Goal: Task Accomplishment & Management: Manage account settings

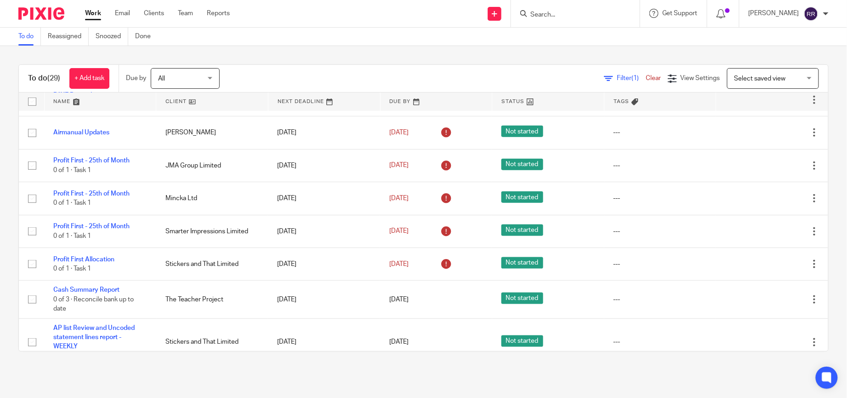
scroll to position [345, 0]
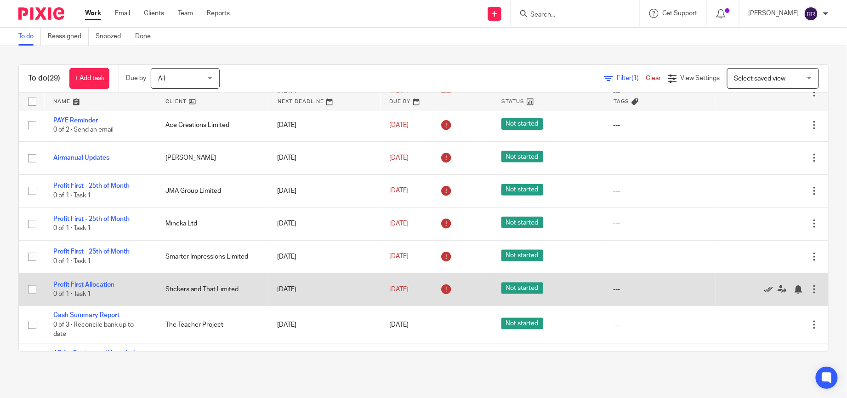
click at [764, 287] on icon at bounding box center [768, 289] width 9 height 9
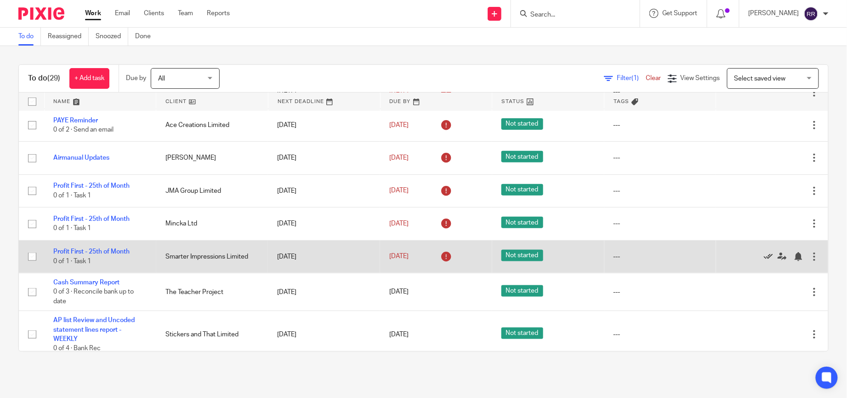
click at [764, 255] on icon at bounding box center [768, 256] width 9 height 9
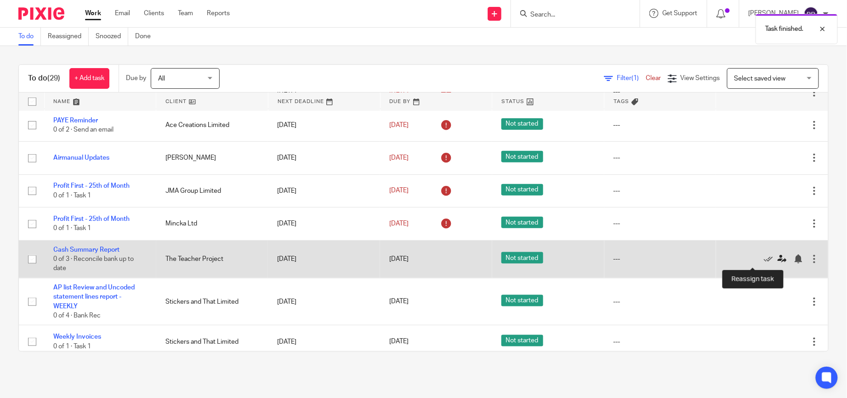
click at [778, 258] on icon at bounding box center [782, 258] width 9 height 9
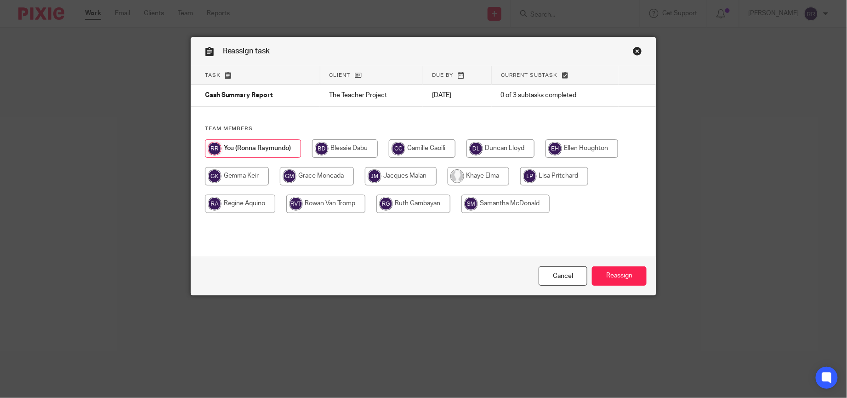
click at [415, 153] on input "radio" at bounding box center [422, 148] width 67 height 18
radio input "true"
click at [606, 266] on input "Reassign" at bounding box center [619, 276] width 55 height 20
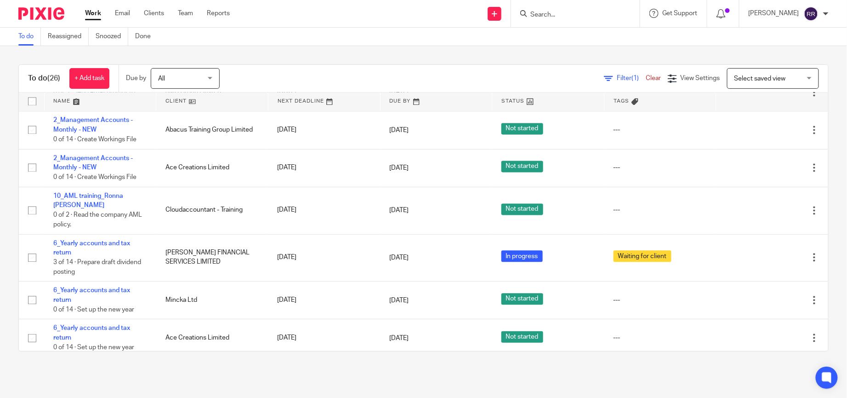
scroll to position [712, 0]
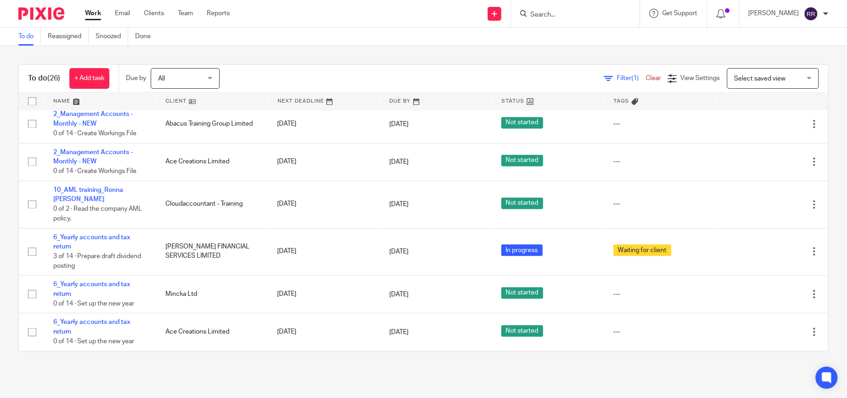
click at [89, 13] on link "Work" at bounding box center [93, 13] width 16 height 9
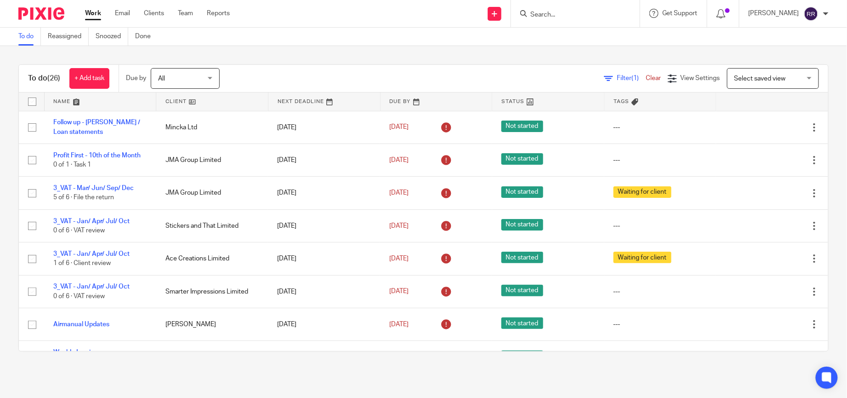
click at [87, 388] on main "To do Reassigned Snoozed Done To do (26) + Add task Due by All All Today Tomorr…" at bounding box center [423, 199] width 847 height 398
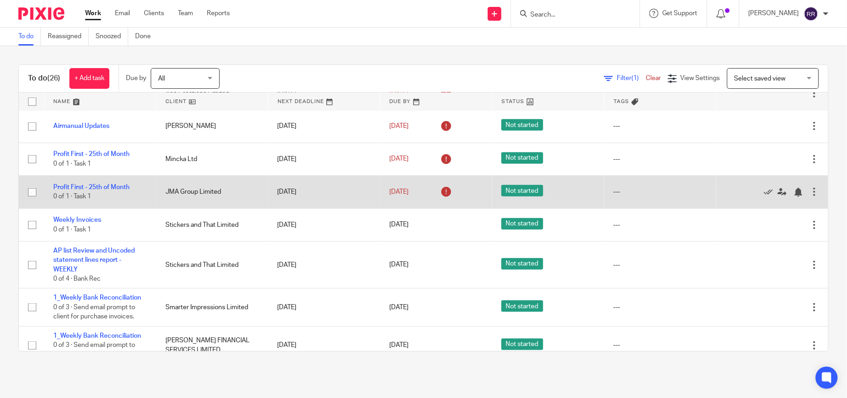
scroll to position [345, 0]
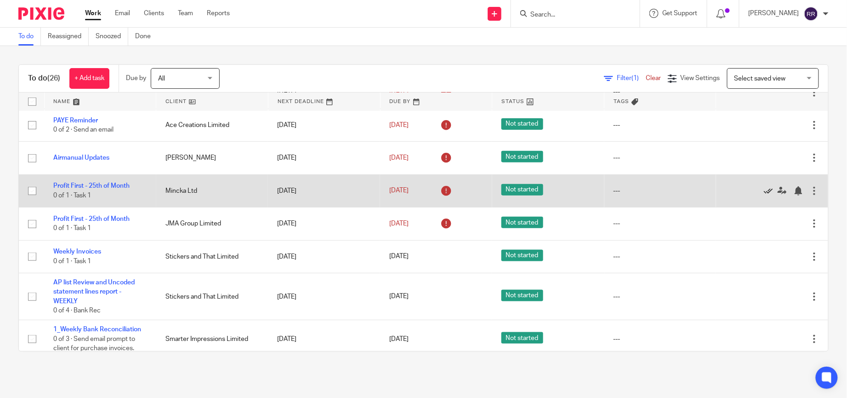
click at [764, 193] on icon at bounding box center [768, 190] width 9 height 9
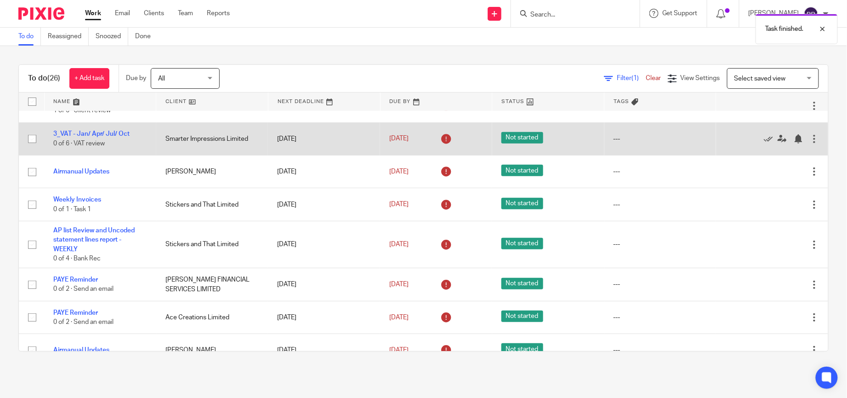
scroll to position [0, 0]
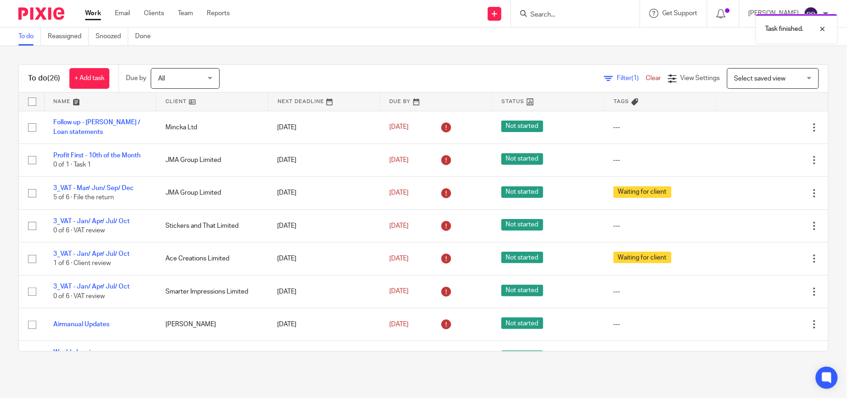
click at [84, 102] on link at bounding box center [101, 101] width 112 height 18
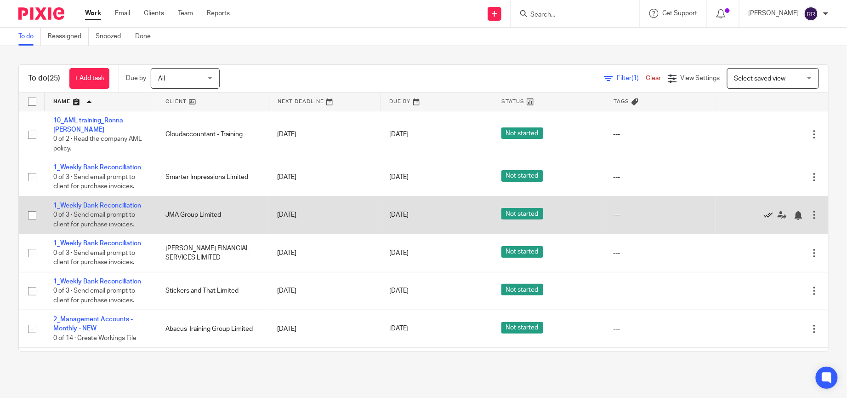
click at [764, 214] on icon at bounding box center [768, 215] width 9 height 9
click at [764, 213] on icon at bounding box center [768, 215] width 9 height 9
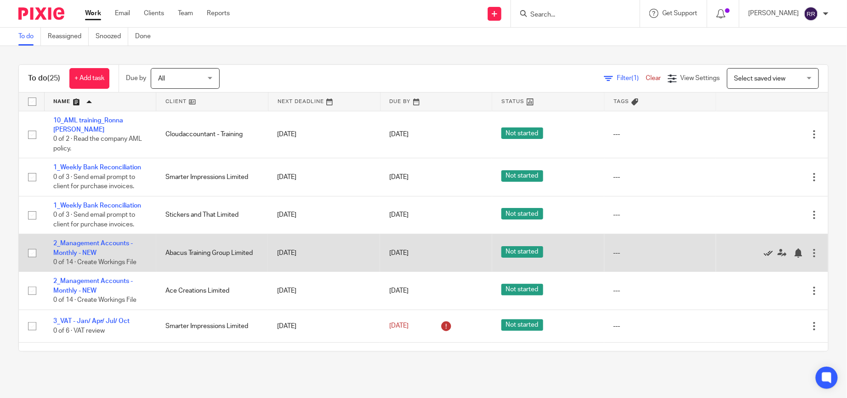
click at [764, 248] on icon at bounding box center [768, 252] width 9 height 9
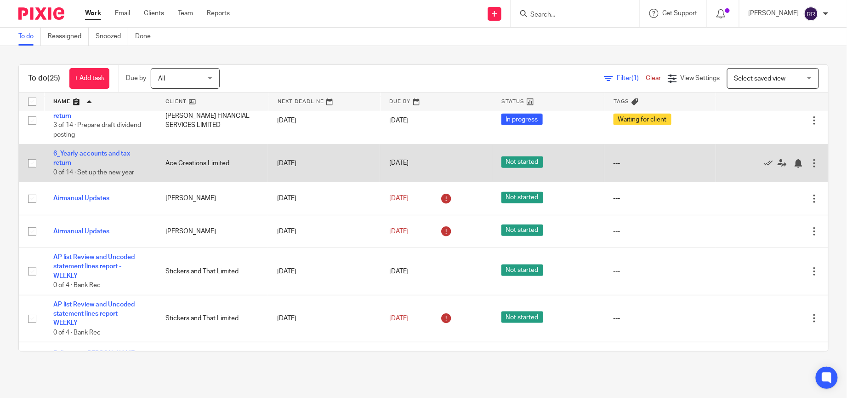
scroll to position [345, 0]
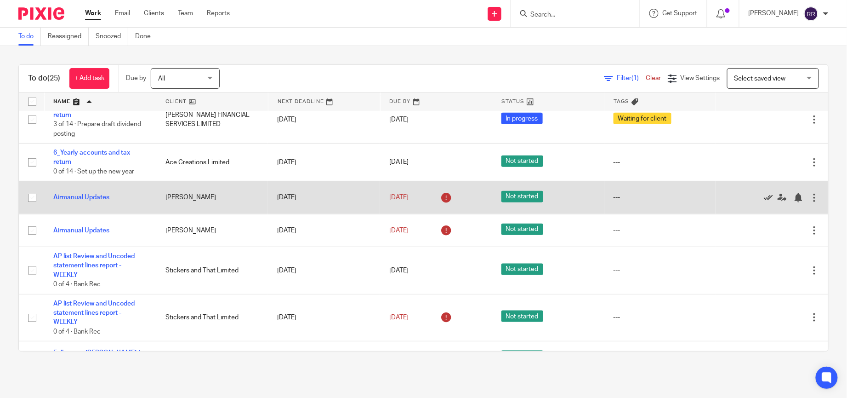
click at [764, 200] on icon at bounding box center [768, 197] width 9 height 9
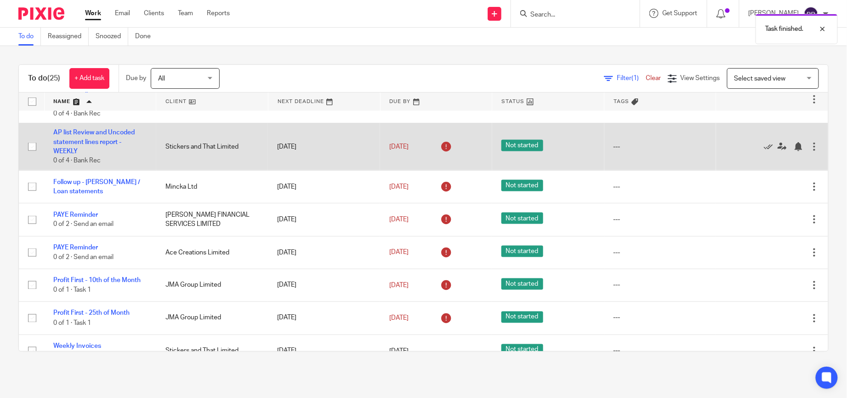
scroll to position [533, 0]
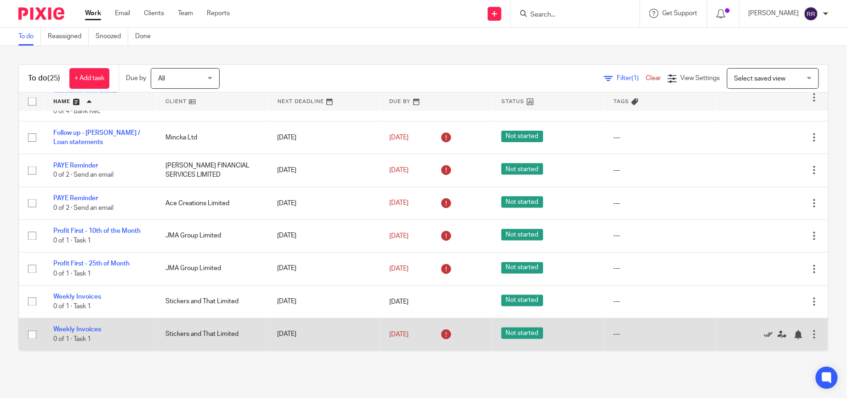
click at [764, 337] on icon at bounding box center [768, 334] width 9 height 9
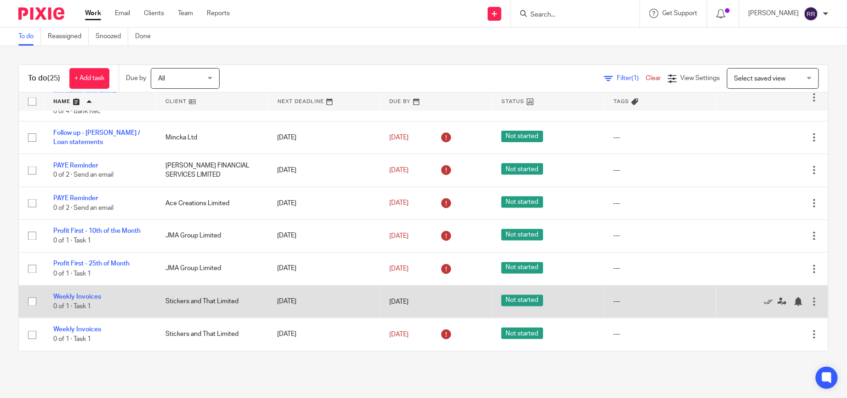
scroll to position [500, 0]
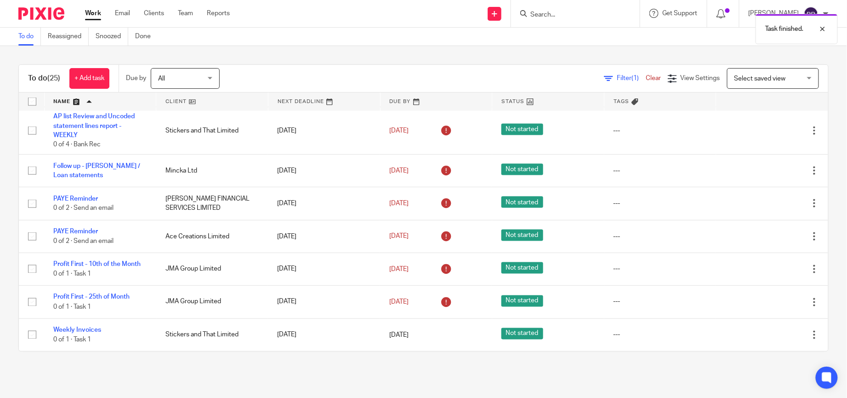
click at [92, 14] on link "Work" at bounding box center [93, 13] width 16 height 9
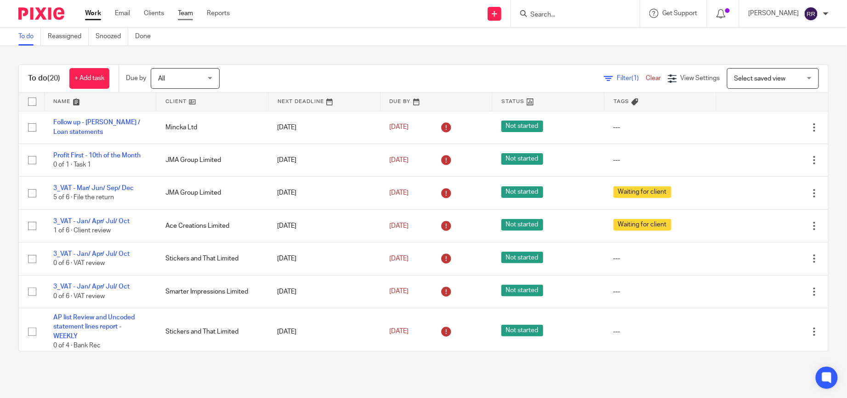
click at [181, 15] on link "Team" at bounding box center [185, 13] width 15 height 9
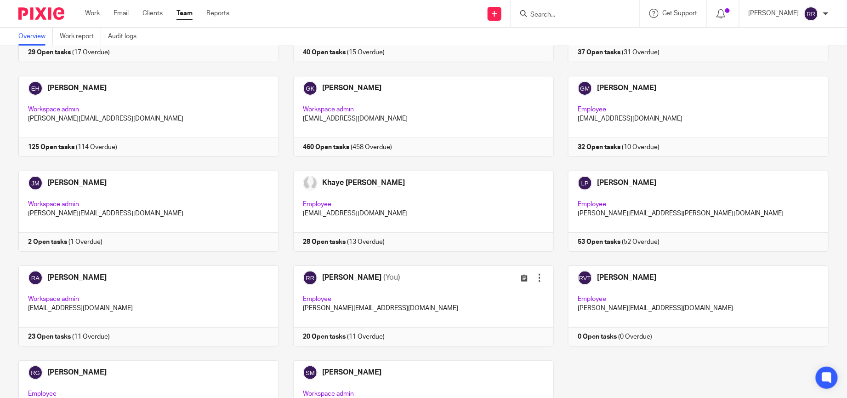
scroll to position [138, 0]
